Goal: Find specific page/section: Find specific page/section

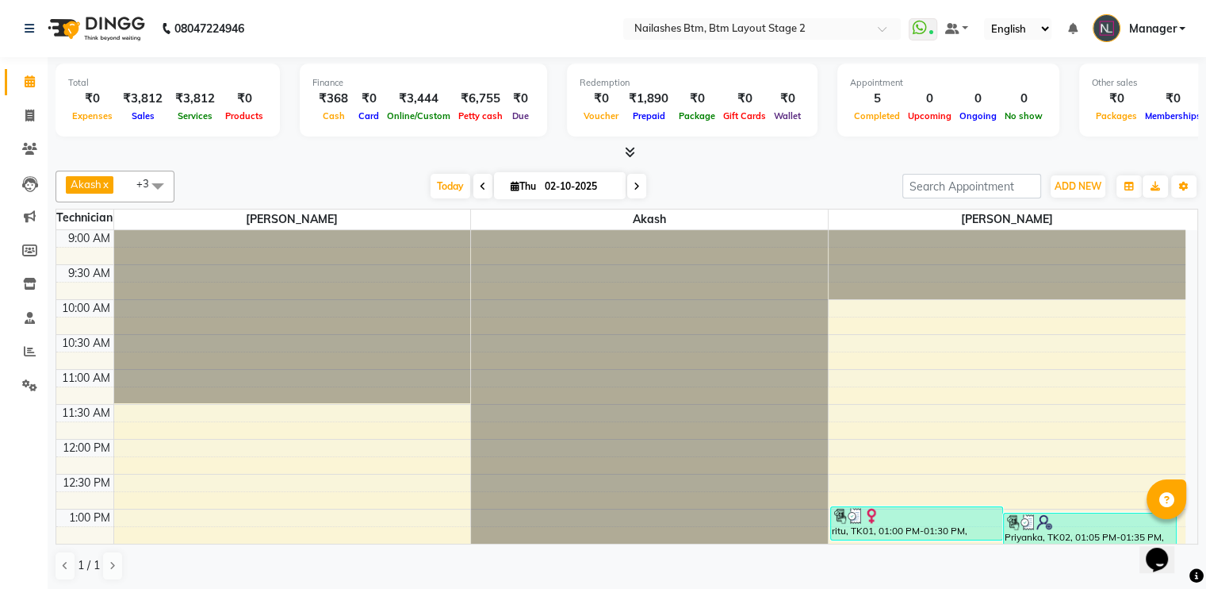
click at [627, 148] on icon at bounding box center [630, 152] width 10 height 12
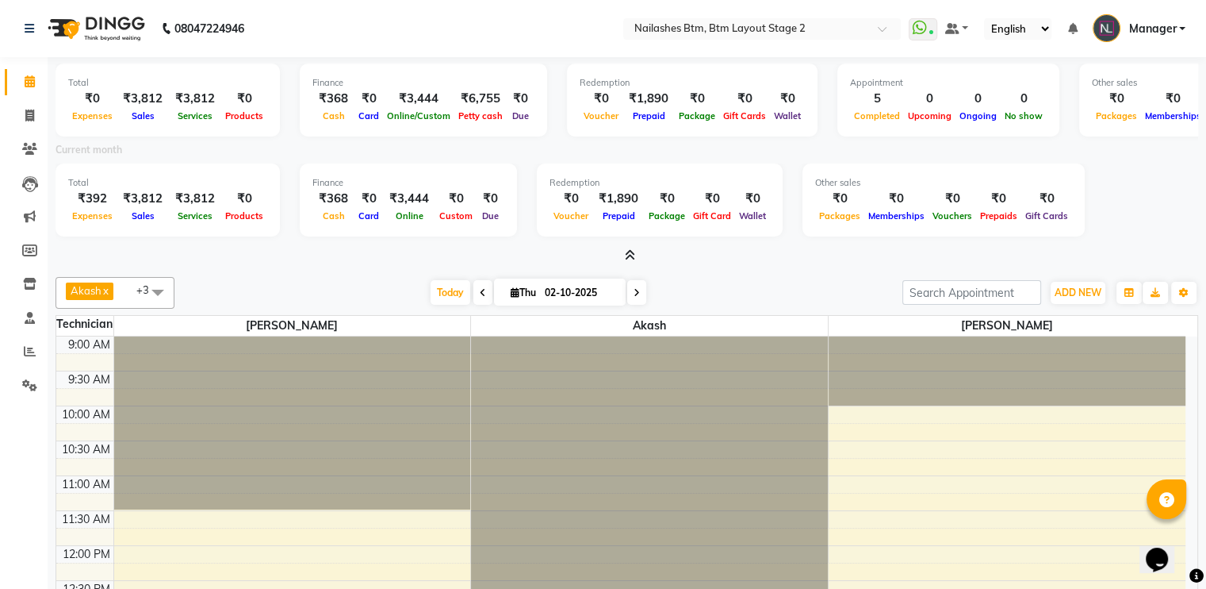
click at [25, 370] on li "Settings" at bounding box center [24, 386] width 48 height 34
click at [28, 383] on icon at bounding box center [29, 385] width 15 height 12
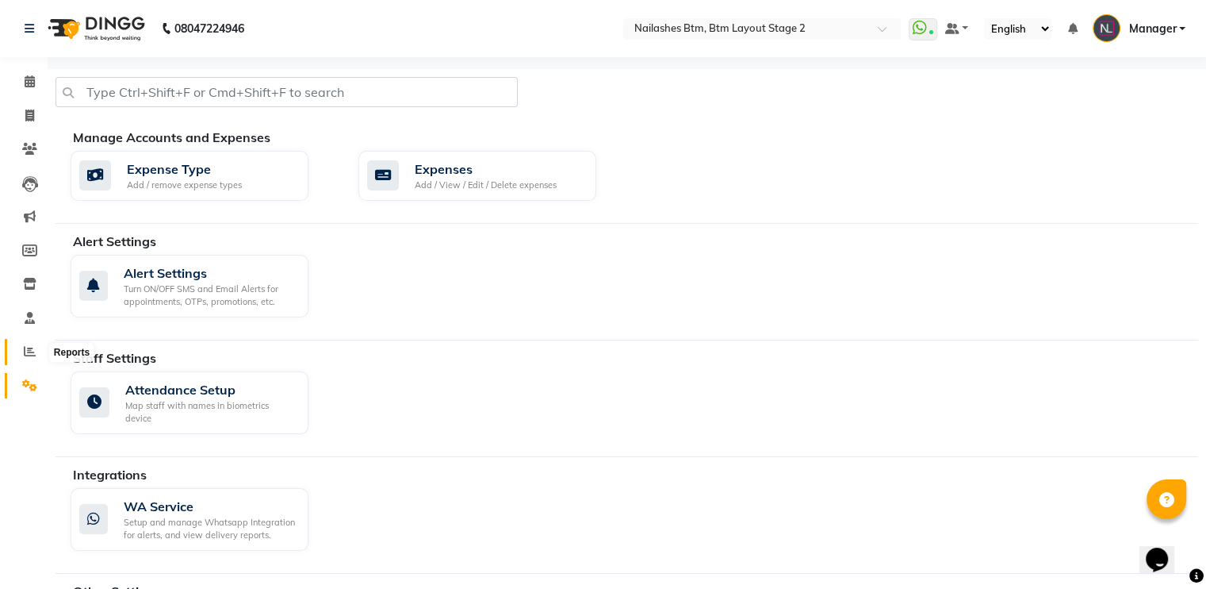
click at [26, 351] on icon at bounding box center [30, 351] width 12 height 12
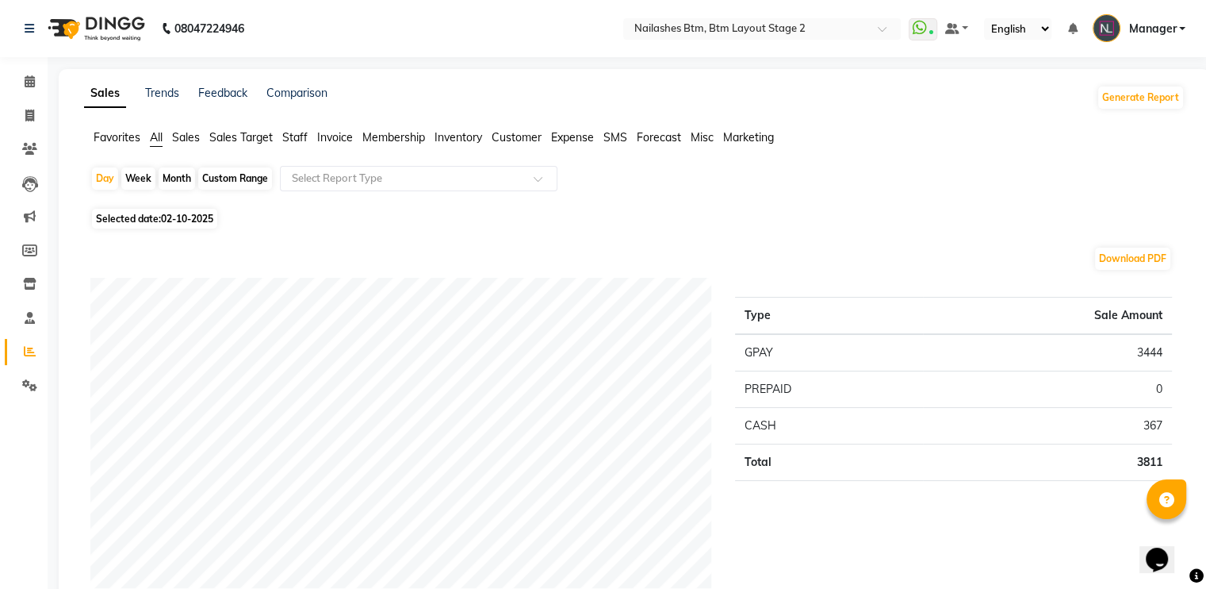
click at [342, 134] on span "Invoice" at bounding box center [335, 137] width 36 height 14
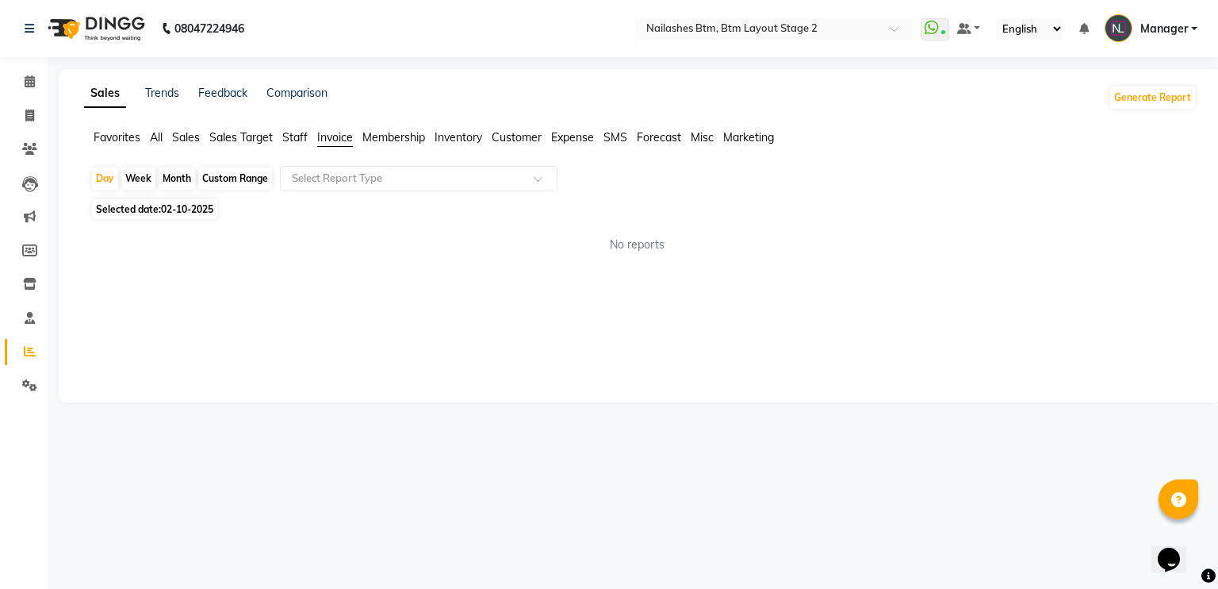
click at [297, 134] on span "Staff" at bounding box center [294, 137] width 25 height 14
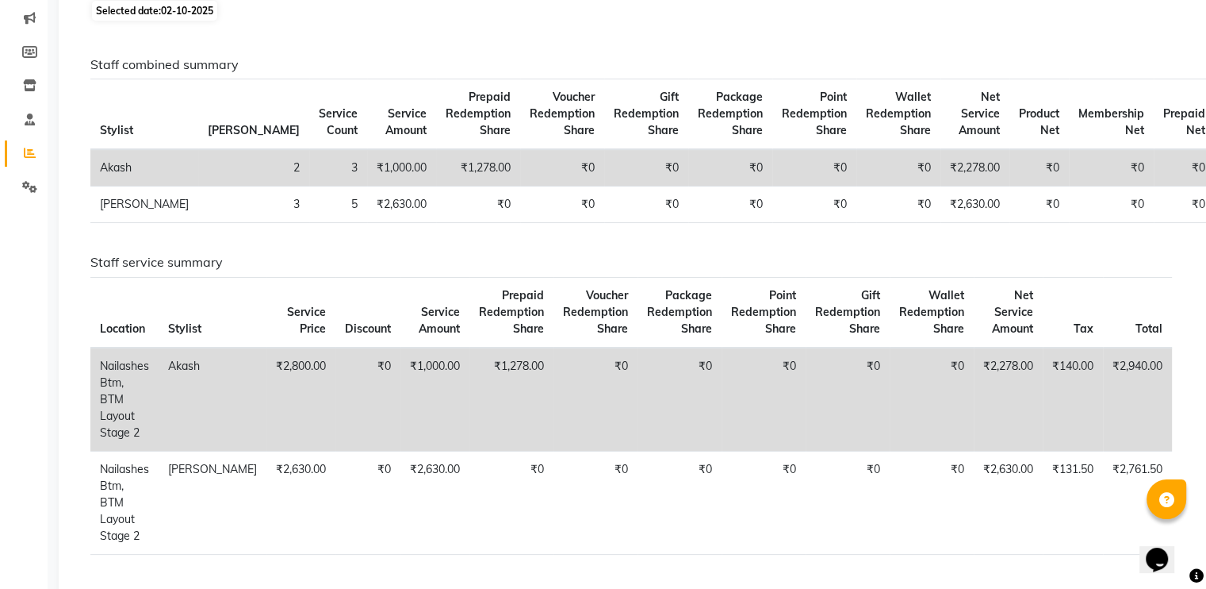
scroll to position [205, 0]
